Goal: Go to known website: Access a specific website the user already knows

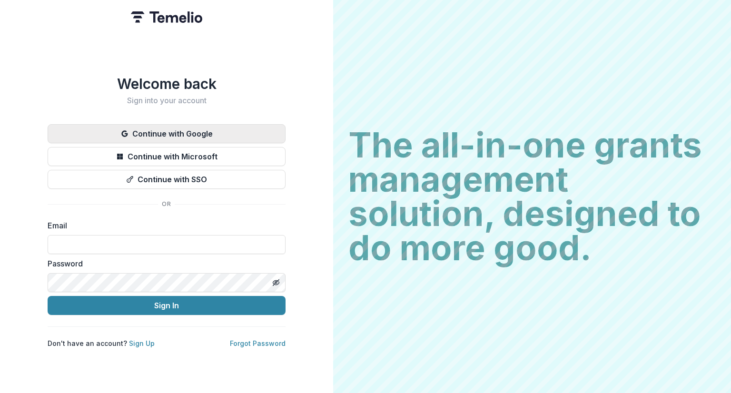
click at [168, 130] on button "Continue with Google" at bounding box center [167, 133] width 238 height 19
